Goal: Information Seeking & Learning: Learn about a topic

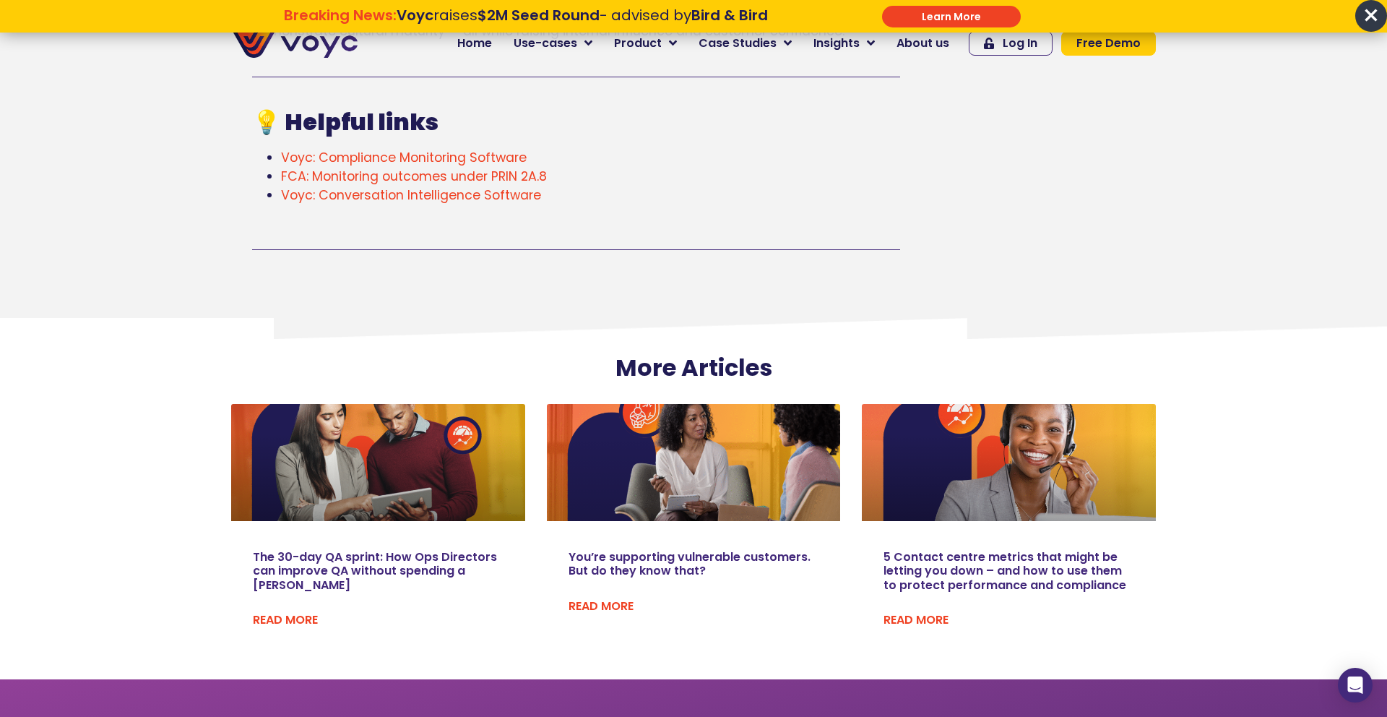
scroll to position [2789, 0]
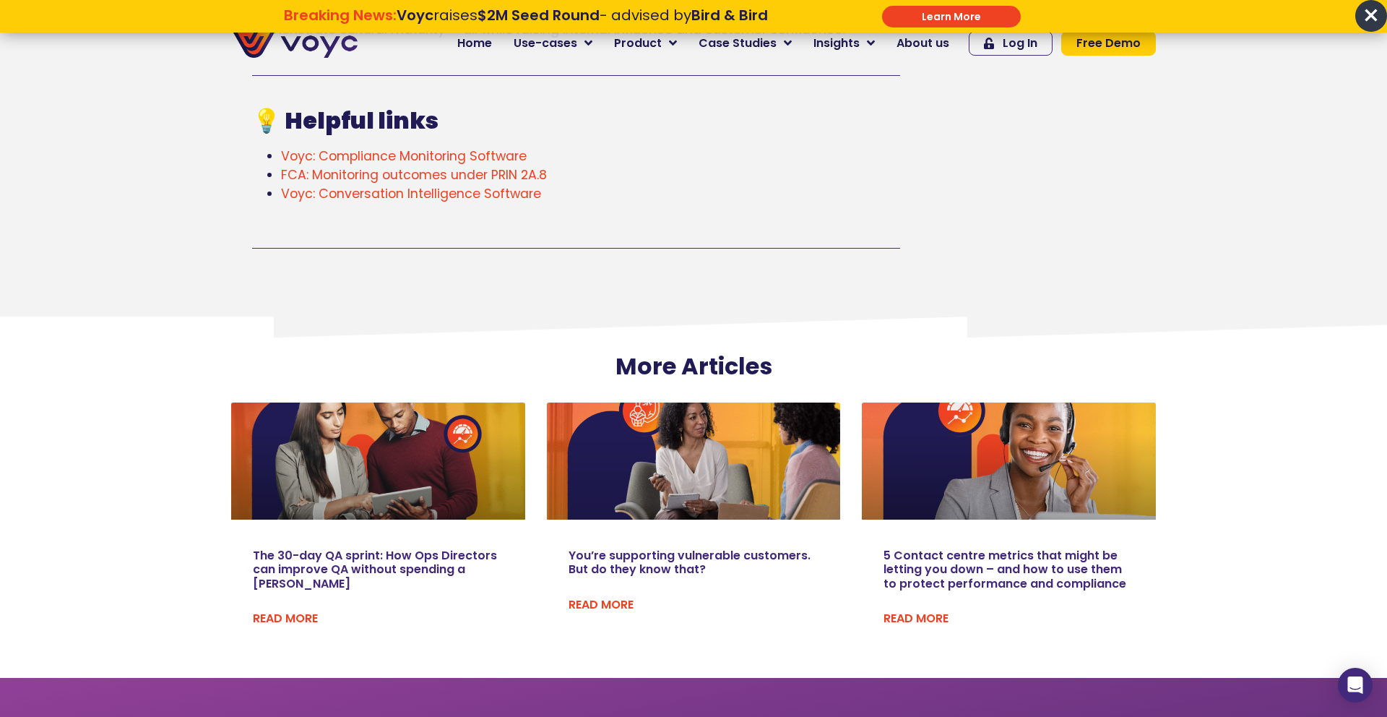
click at [605, 600] on link "Read More" at bounding box center [601, 604] width 65 height 17
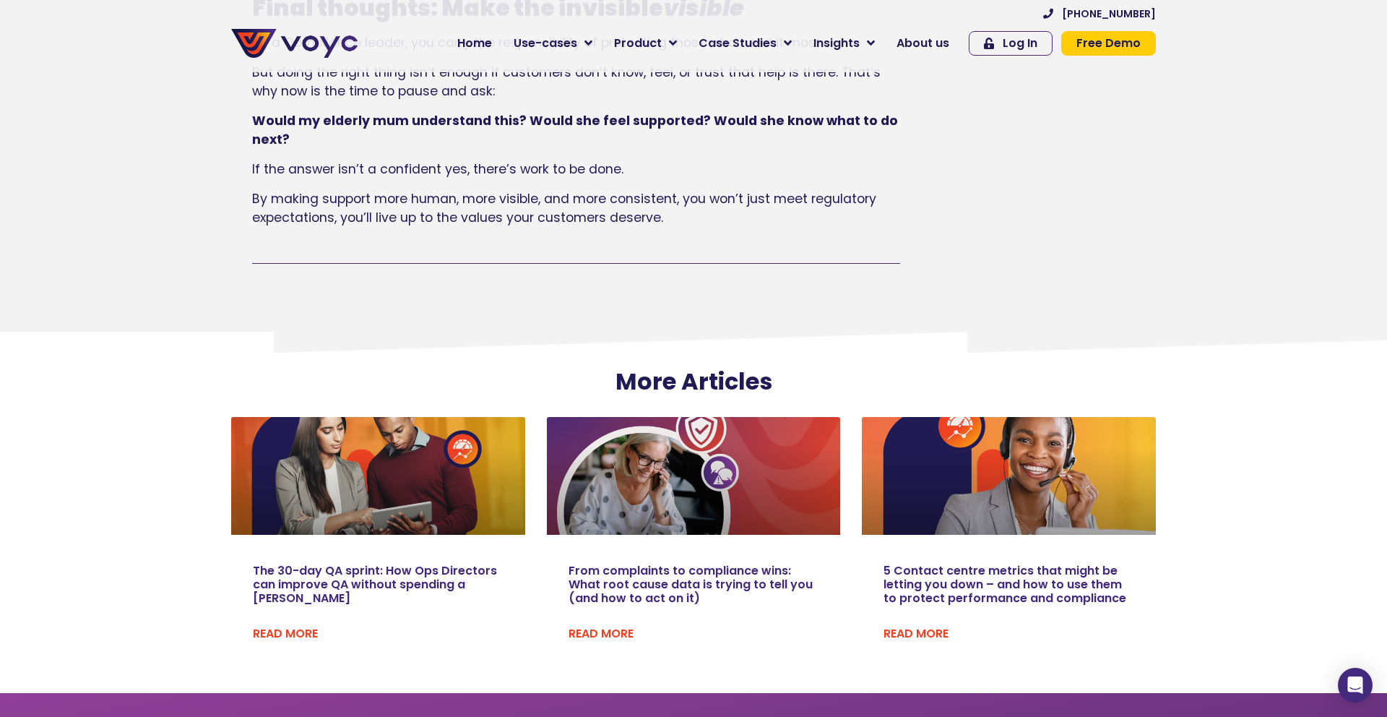
scroll to position [3746, 0]
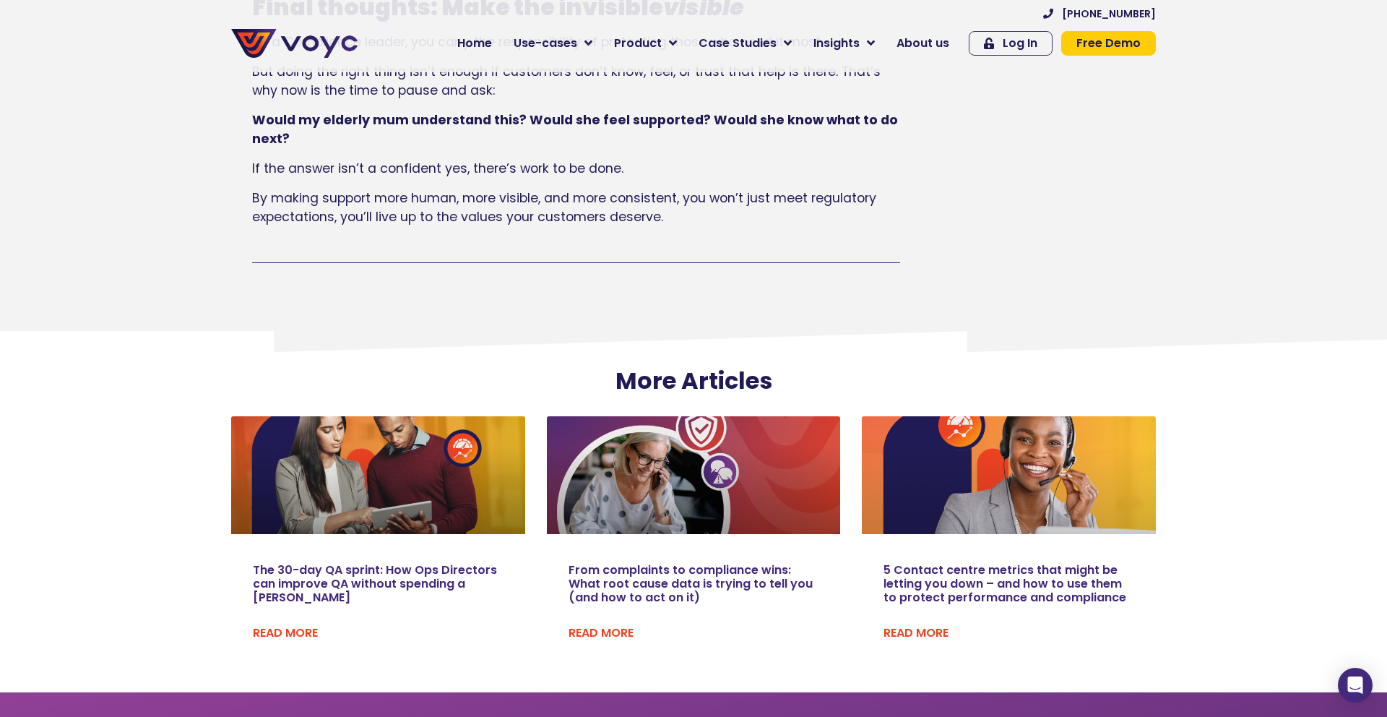
click at [918, 540] on div "5 Contact centre metrics that might be letting you down – and how to use them t…" at bounding box center [1009, 535] width 294 height 239
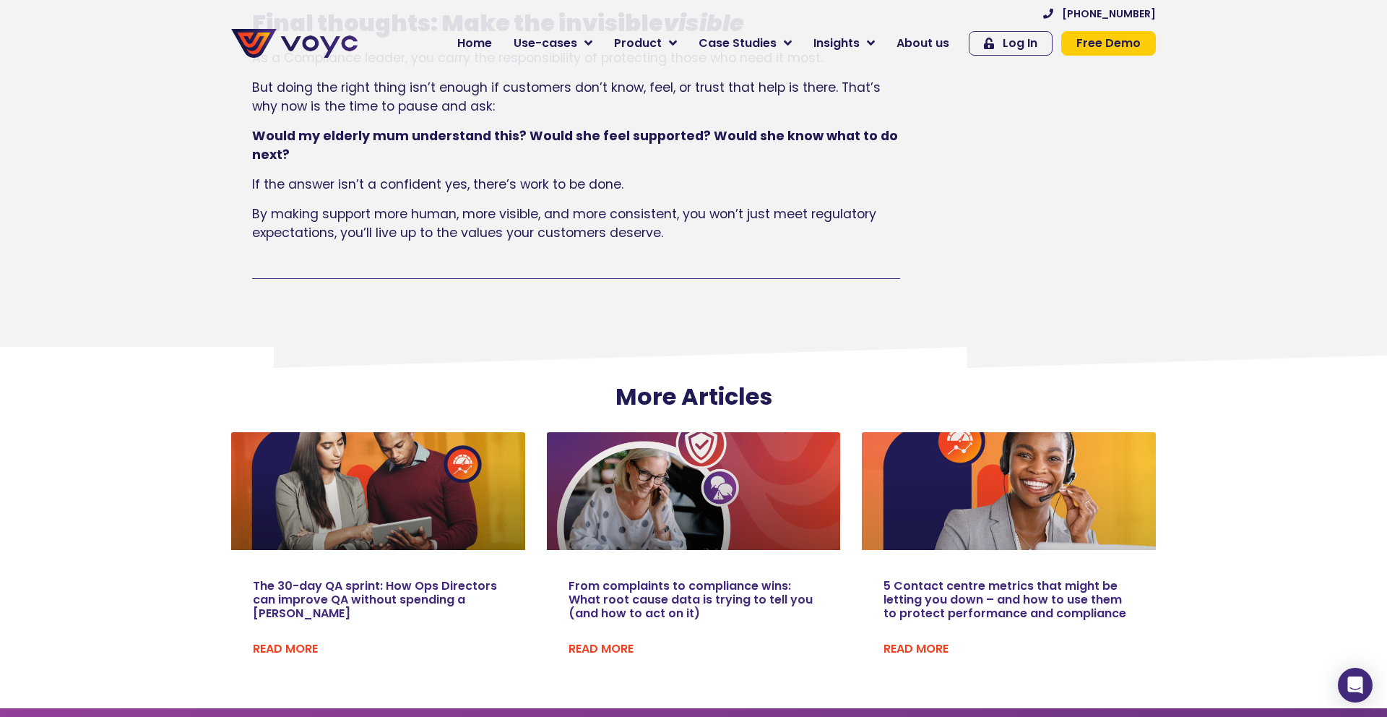
scroll to position [3736, 0]
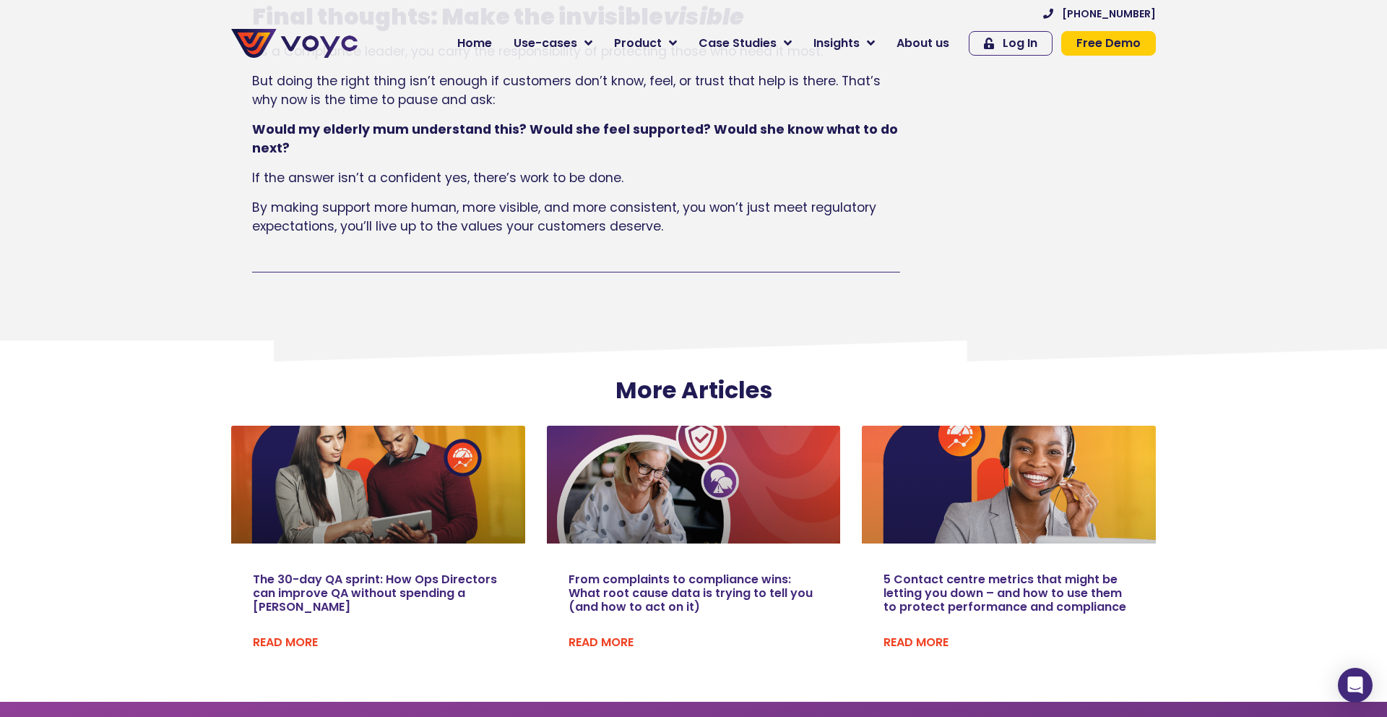
click at [947, 607] on link "5 Contact centre metrics that might be letting you down – and how to use them t…" at bounding box center [1005, 593] width 243 height 44
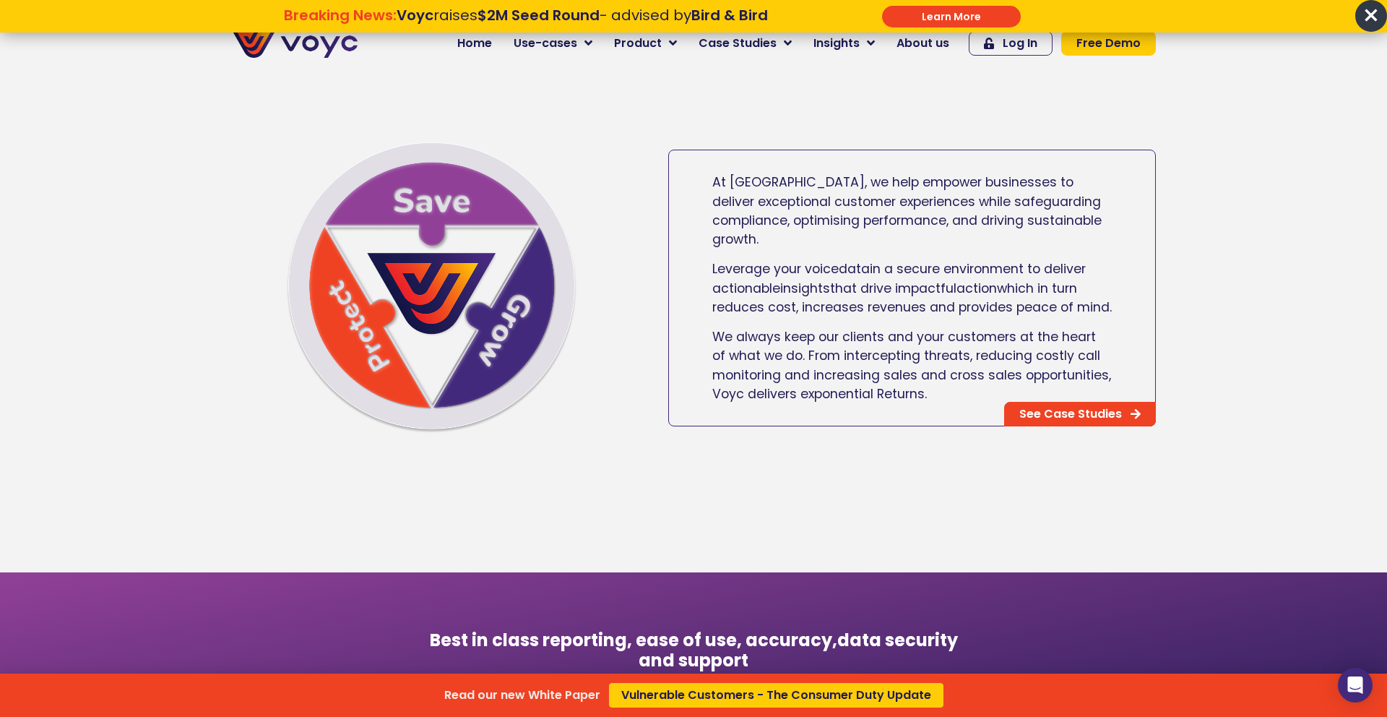
scroll to position [888, 0]
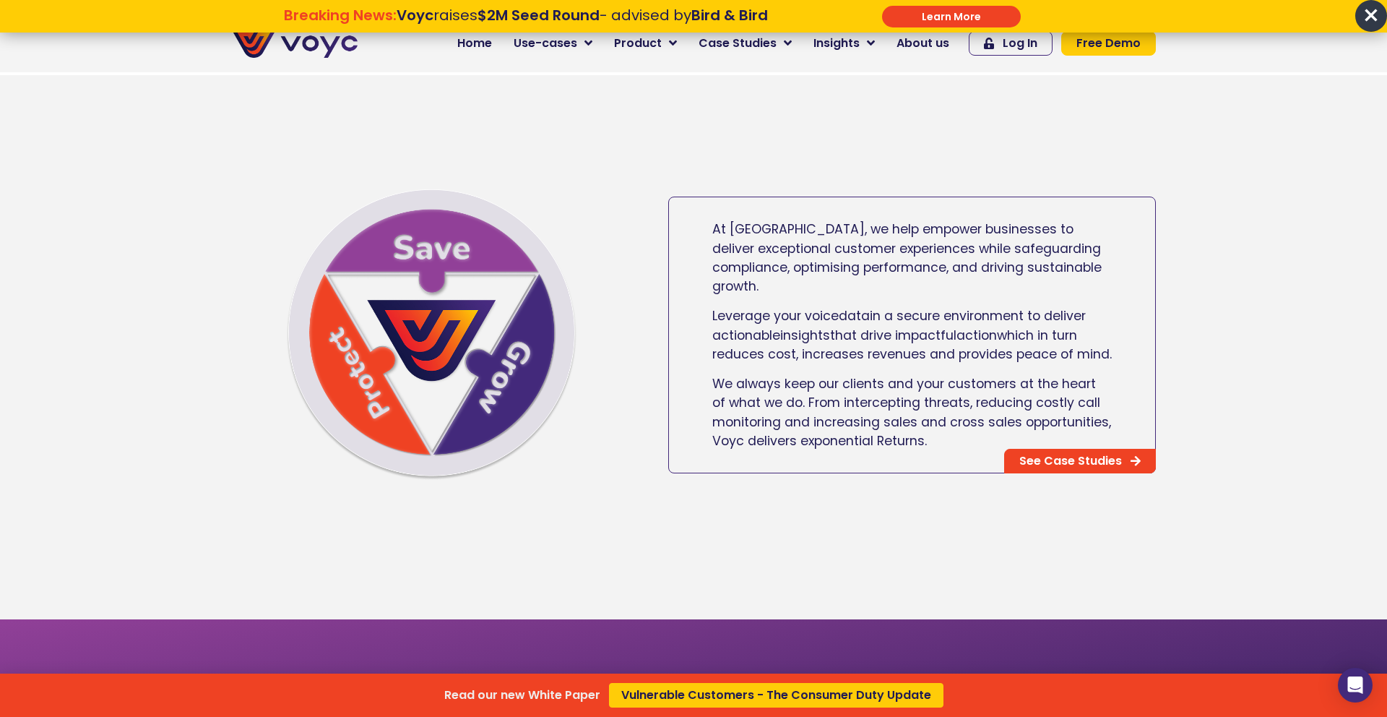
click at [1042, 454] on div "Read our new White Paper Vulnerable Customers - The Consumer Duty Update" at bounding box center [693, 358] width 1387 height 717
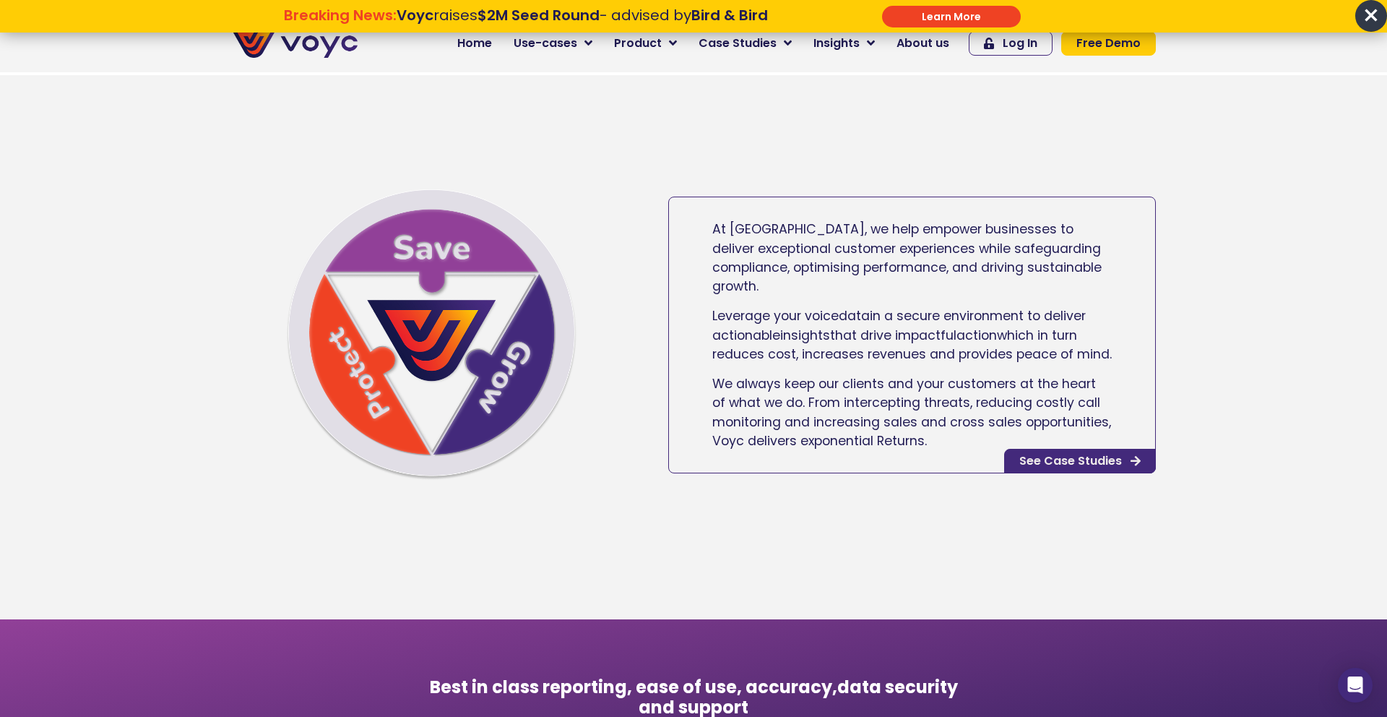
click at [1042, 458] on span "See Case Studies" at bounding box center [1071, 461] width 103 height 12
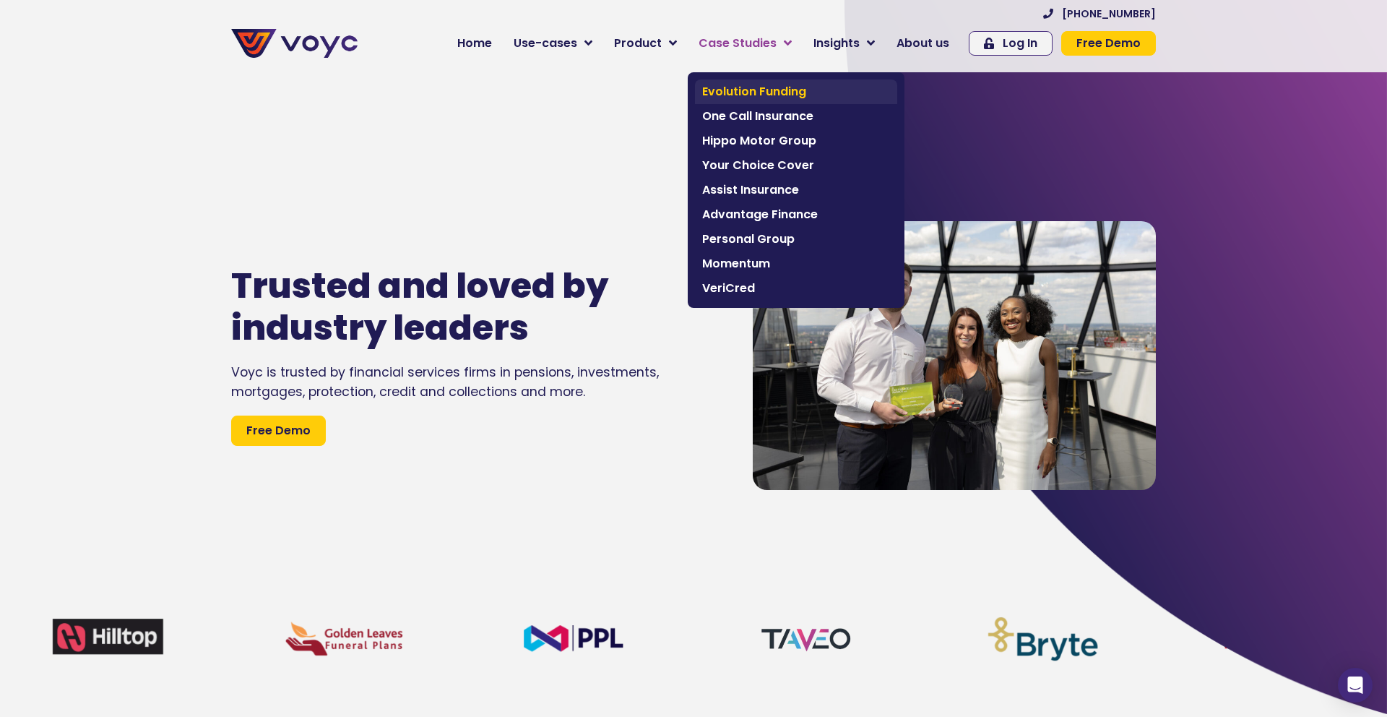
click at [766, 86] on span "Evolution Funding" at bounding box center [796, 91] width 188 height 17
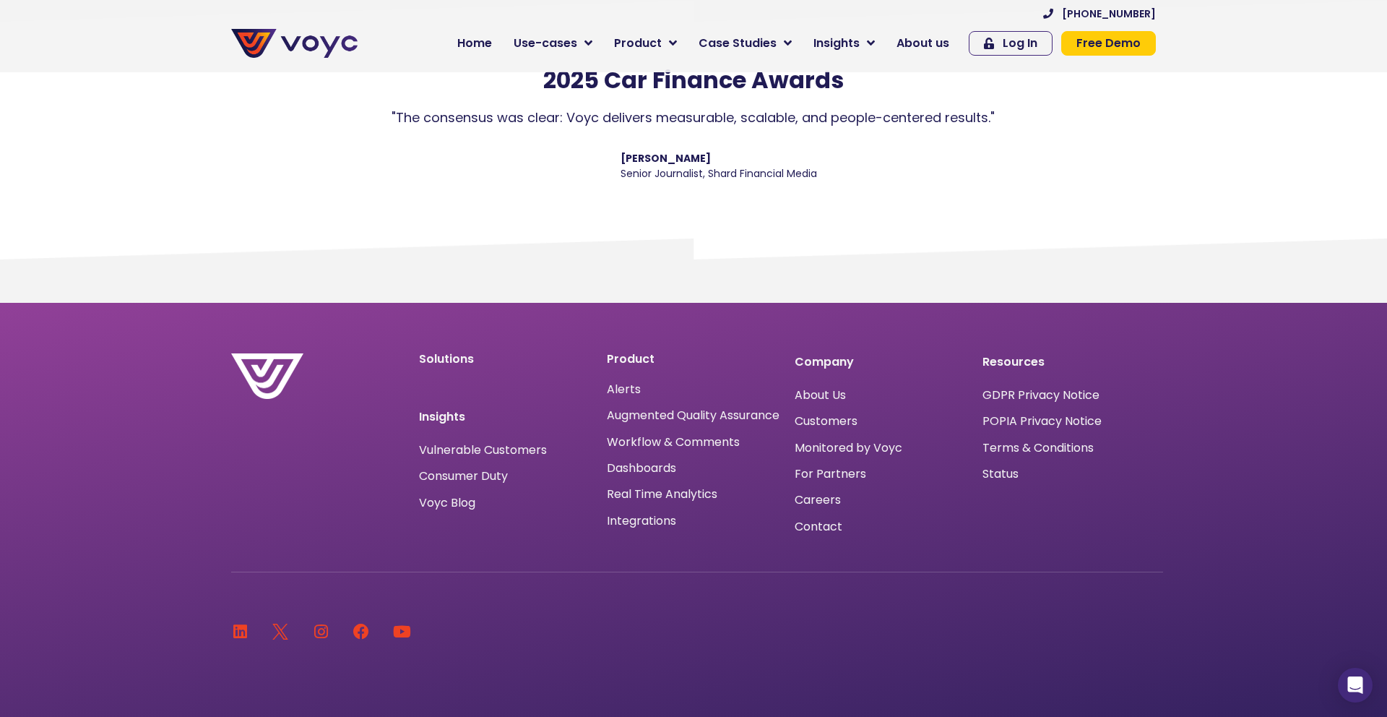
scroll to position [3934, 0]
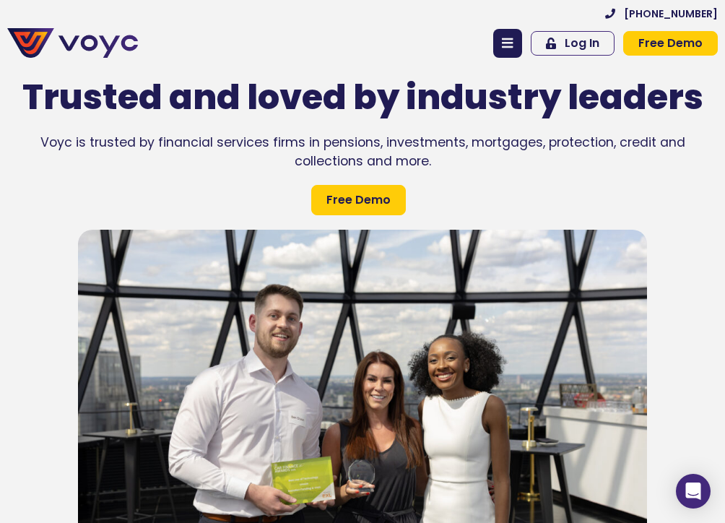
scroll to position [1, 0]
